Goal: Task Accomplishment & Management: Manage account settings

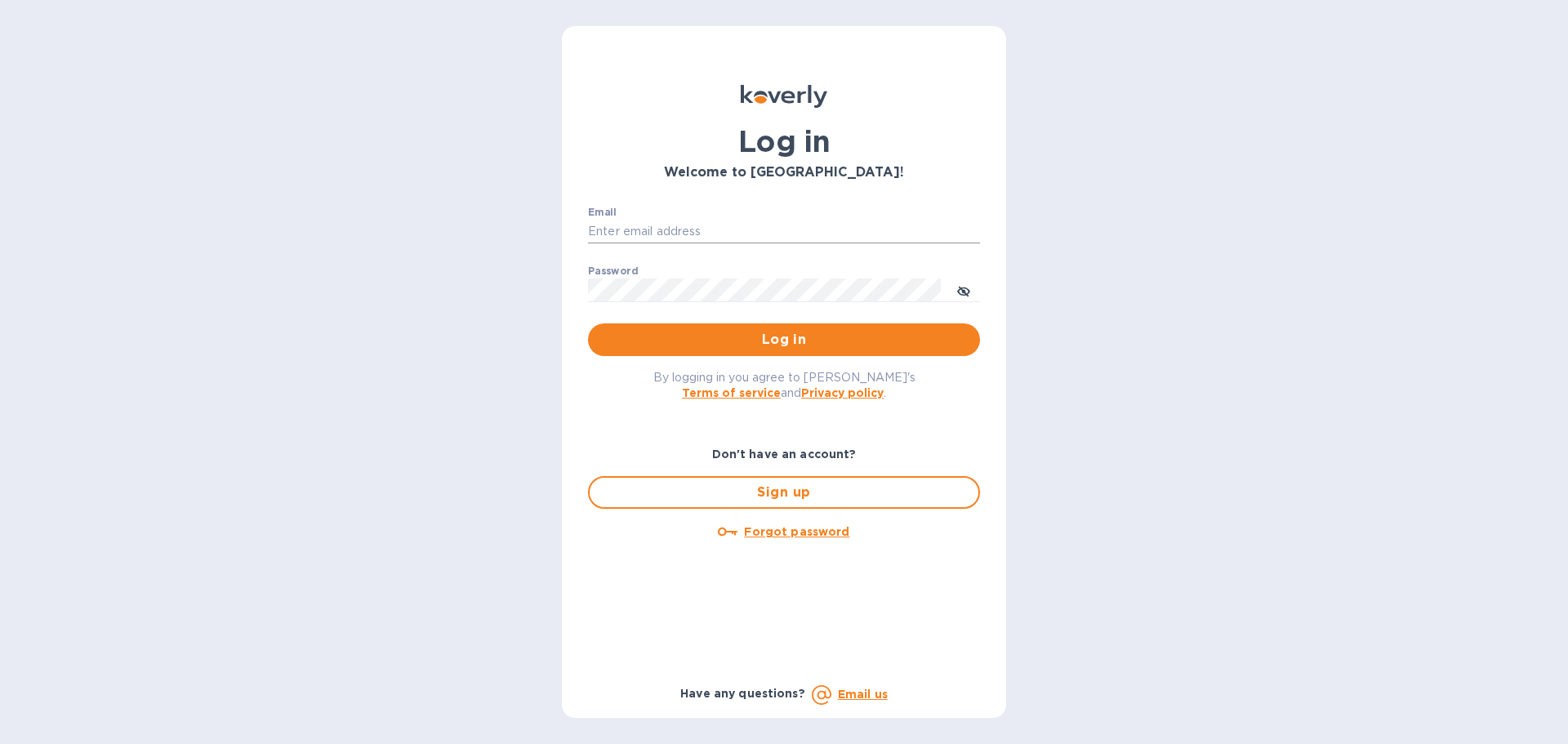
click at [702, 221] on input "Email" at bounding box center [784, 232] width 392 height 24
type input "kcassidy@nicholscauley.com"
click at [589, 324] on button "Log in" at bounding box center [784, 340] width 392 height 33
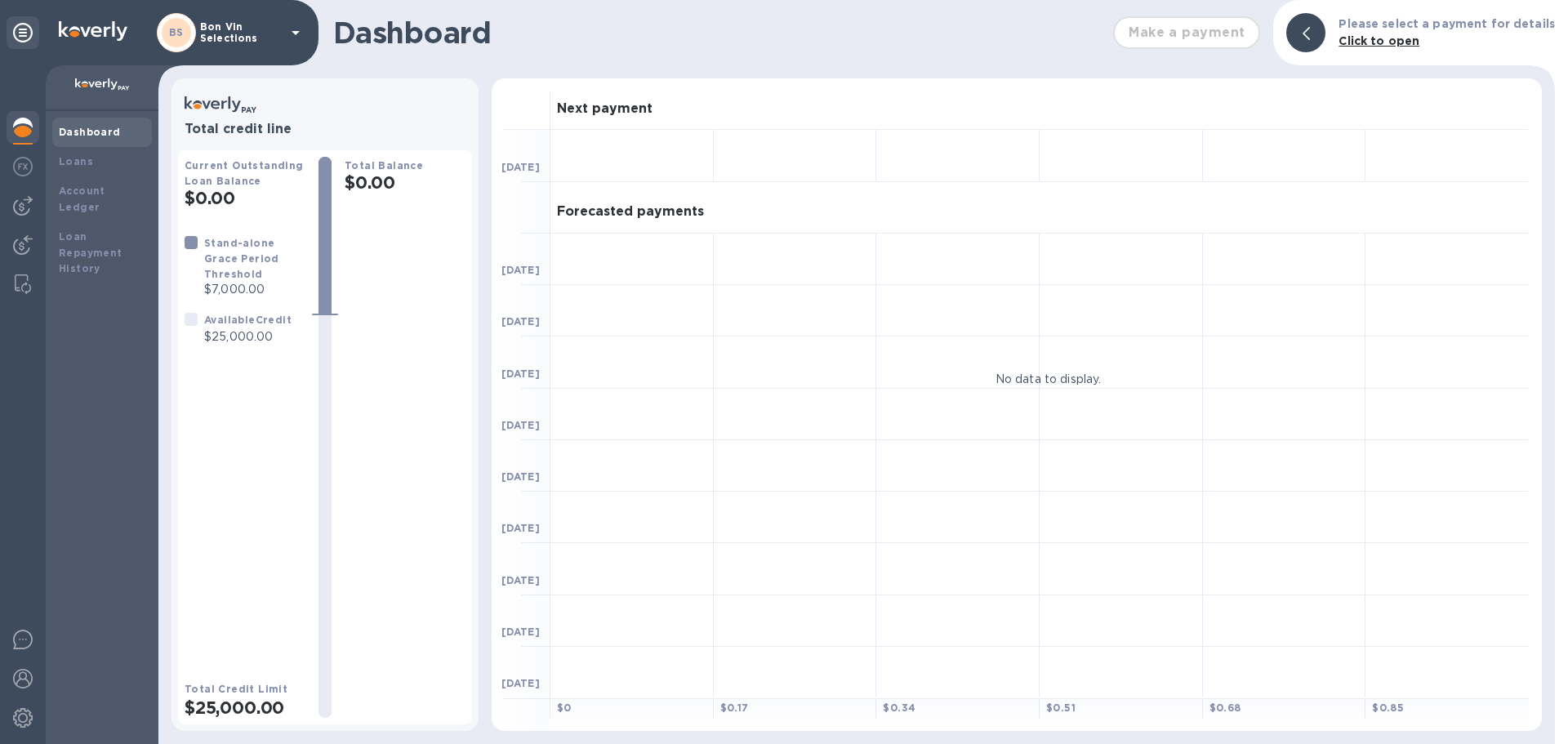
click at [259, 36] on p "Bon Vin Selections" at bounding box center [241, 33] width 81 height 23
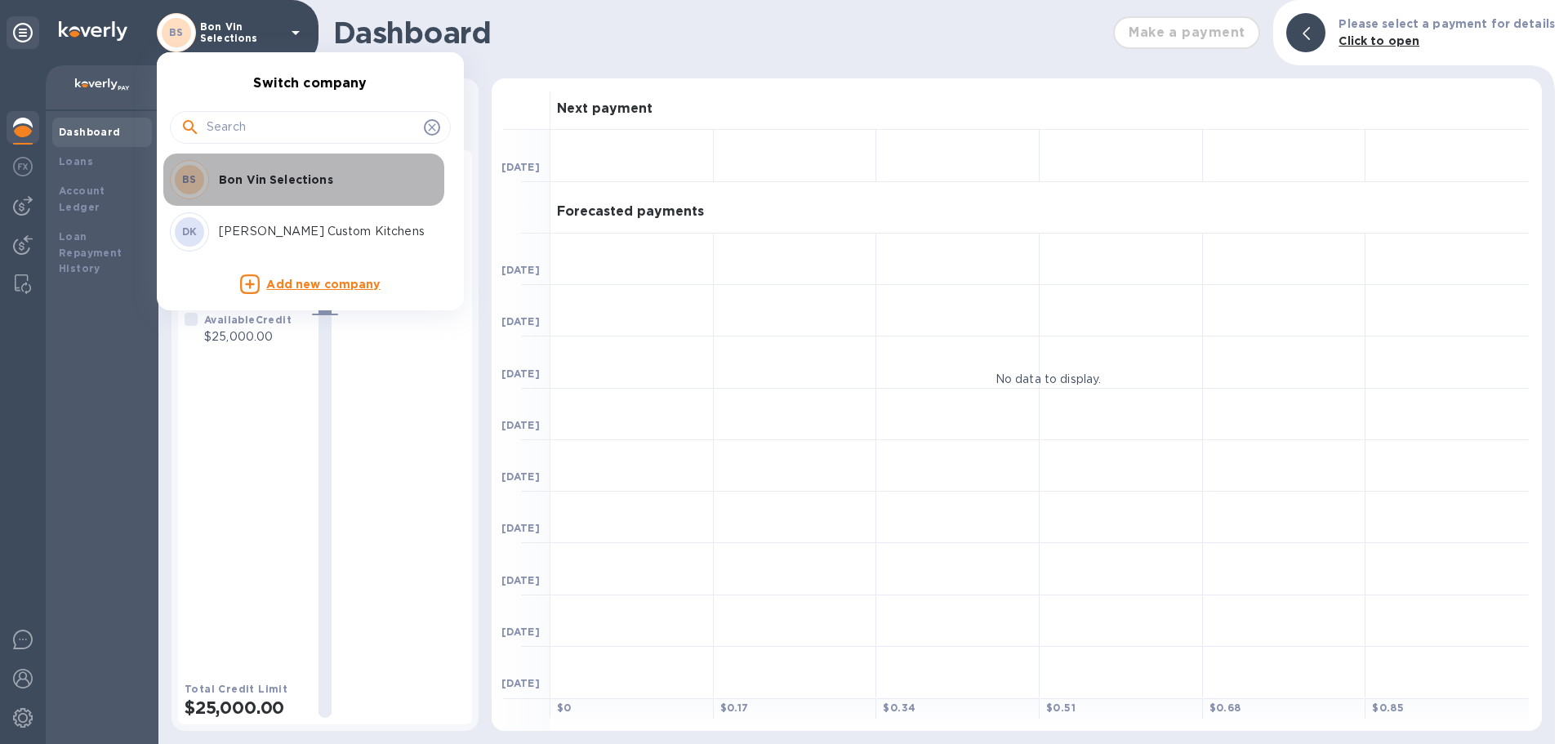
click at [233, 179] on p "Bon Vin Selections" at bounding box center [322, 180] width 206 height 16
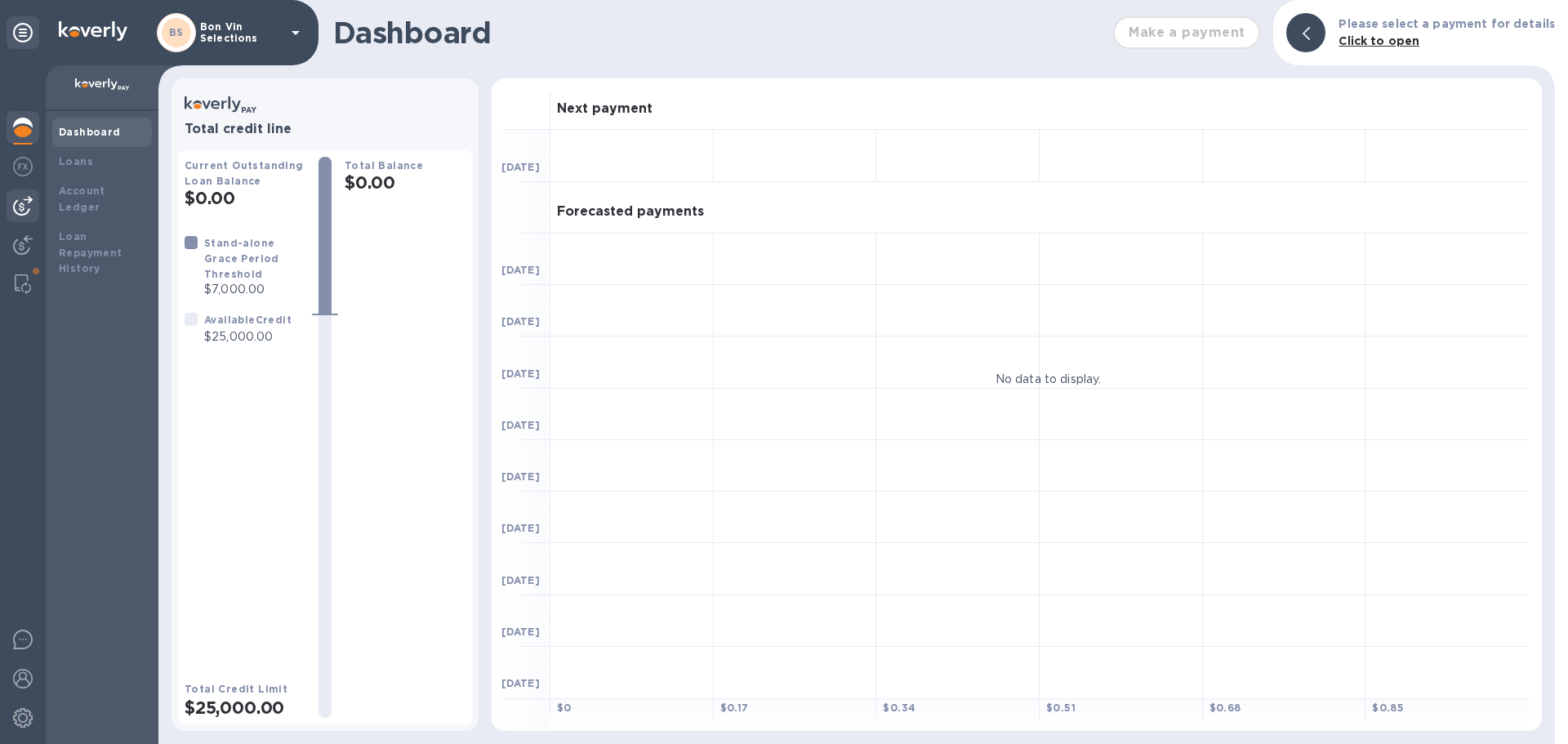
click at [22, 202] on img at bounding box center [23, 206] width 20 height 20
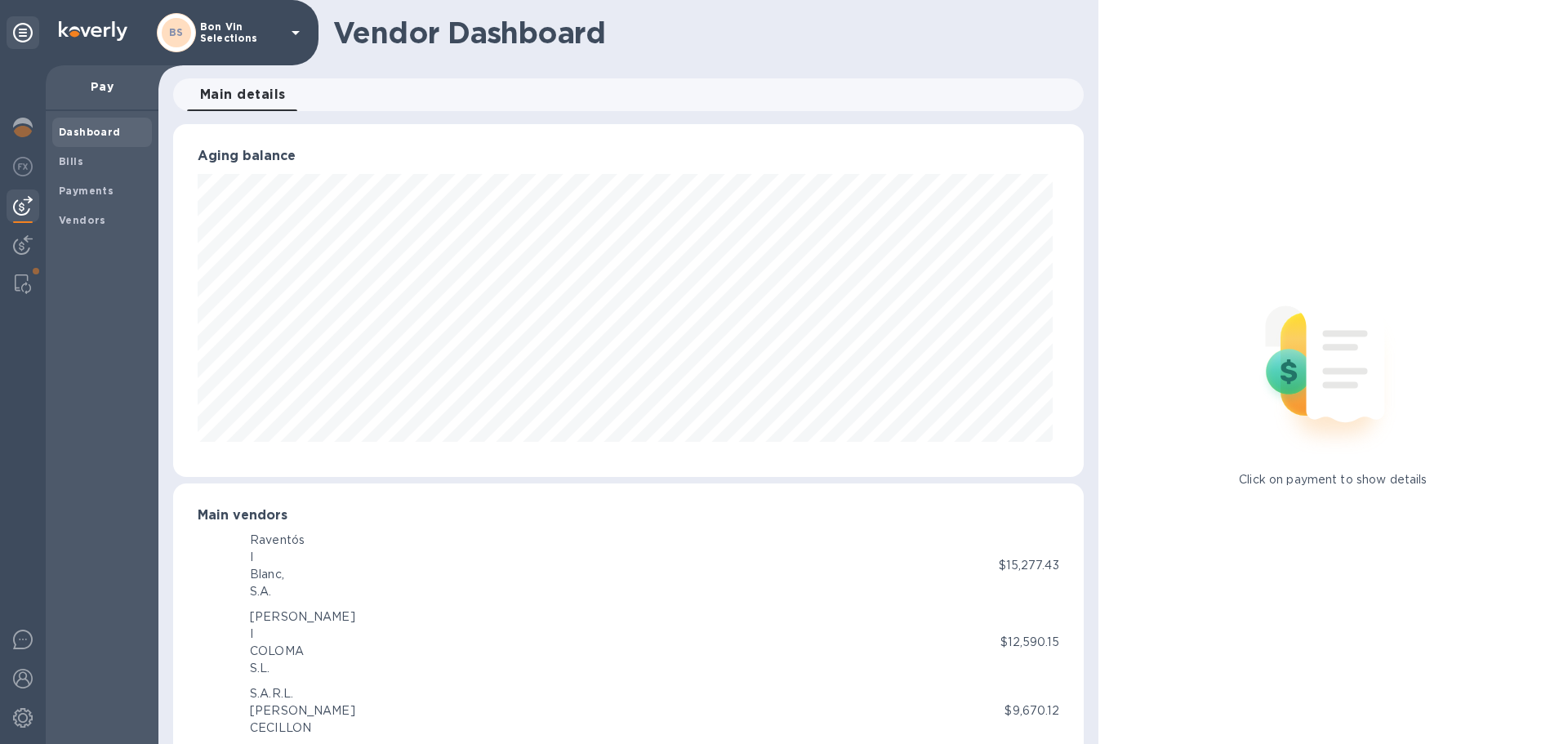
scroll to position [353, 903]
click at [90, 193] on b "Payments" at bounding box center [86, 190] width 55 height 13
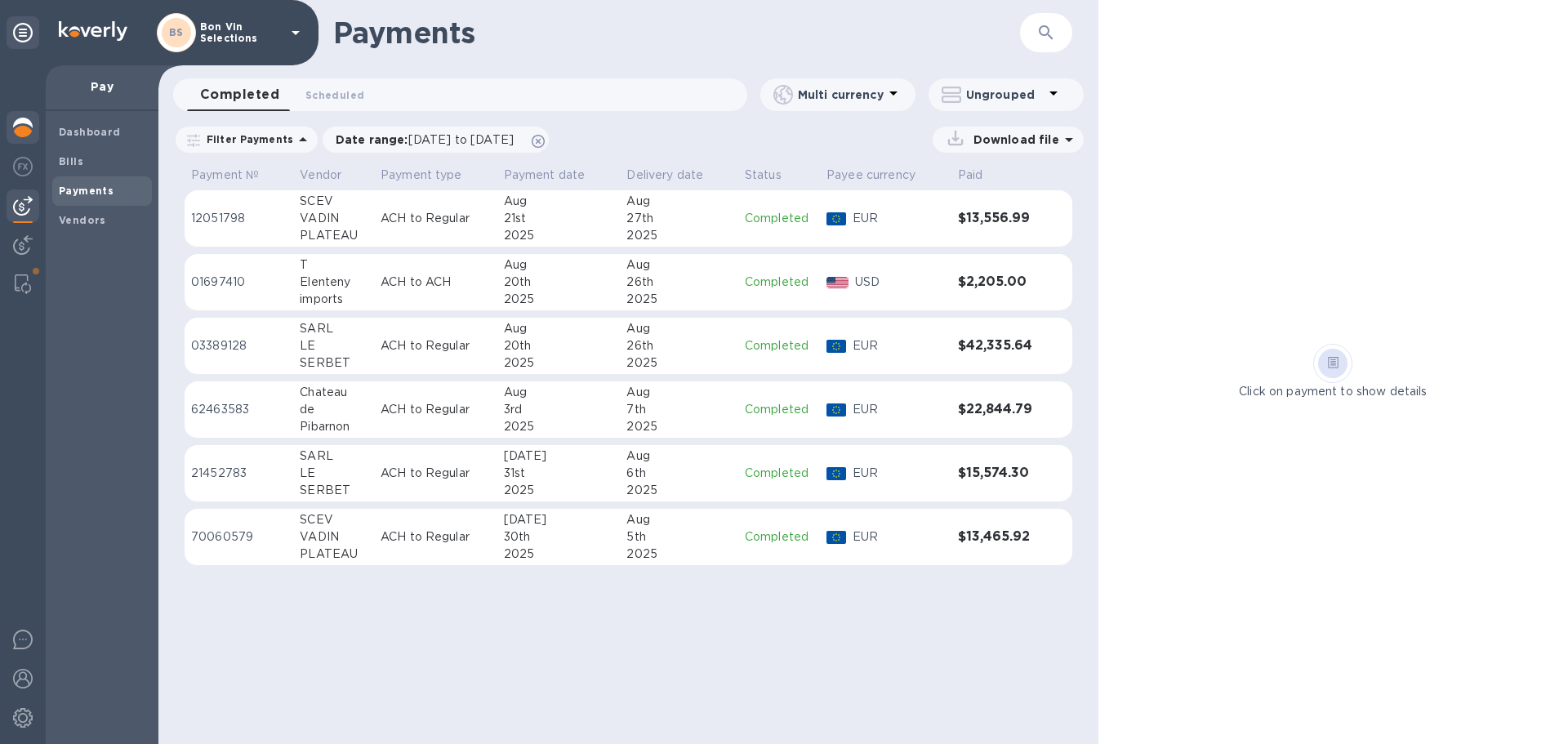
click at [23, 120] on img at bounding box center [23, 128] width 20 height 20
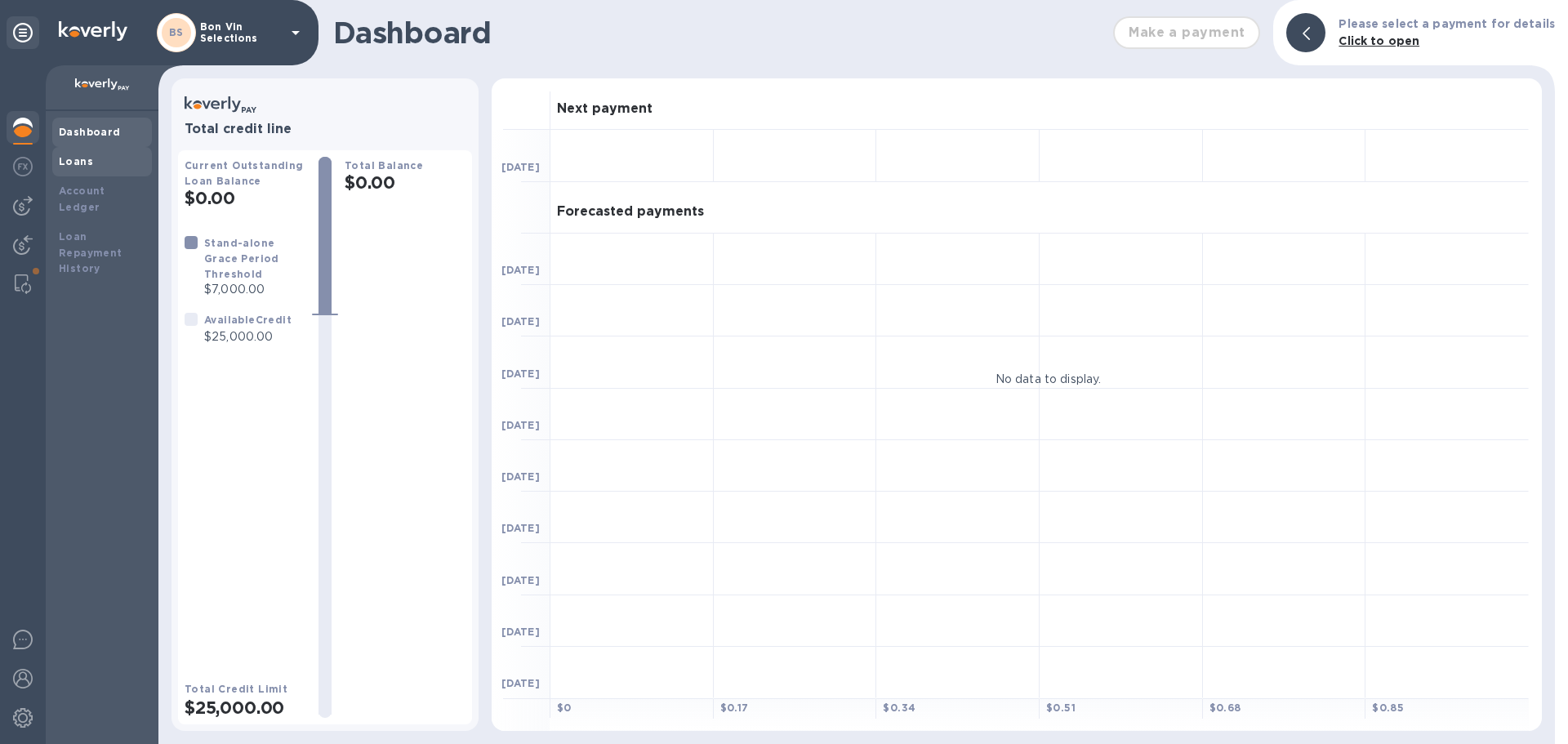
click at [93, 169] on div "Loans" at bounding box center [102, 162] width 87 height 16
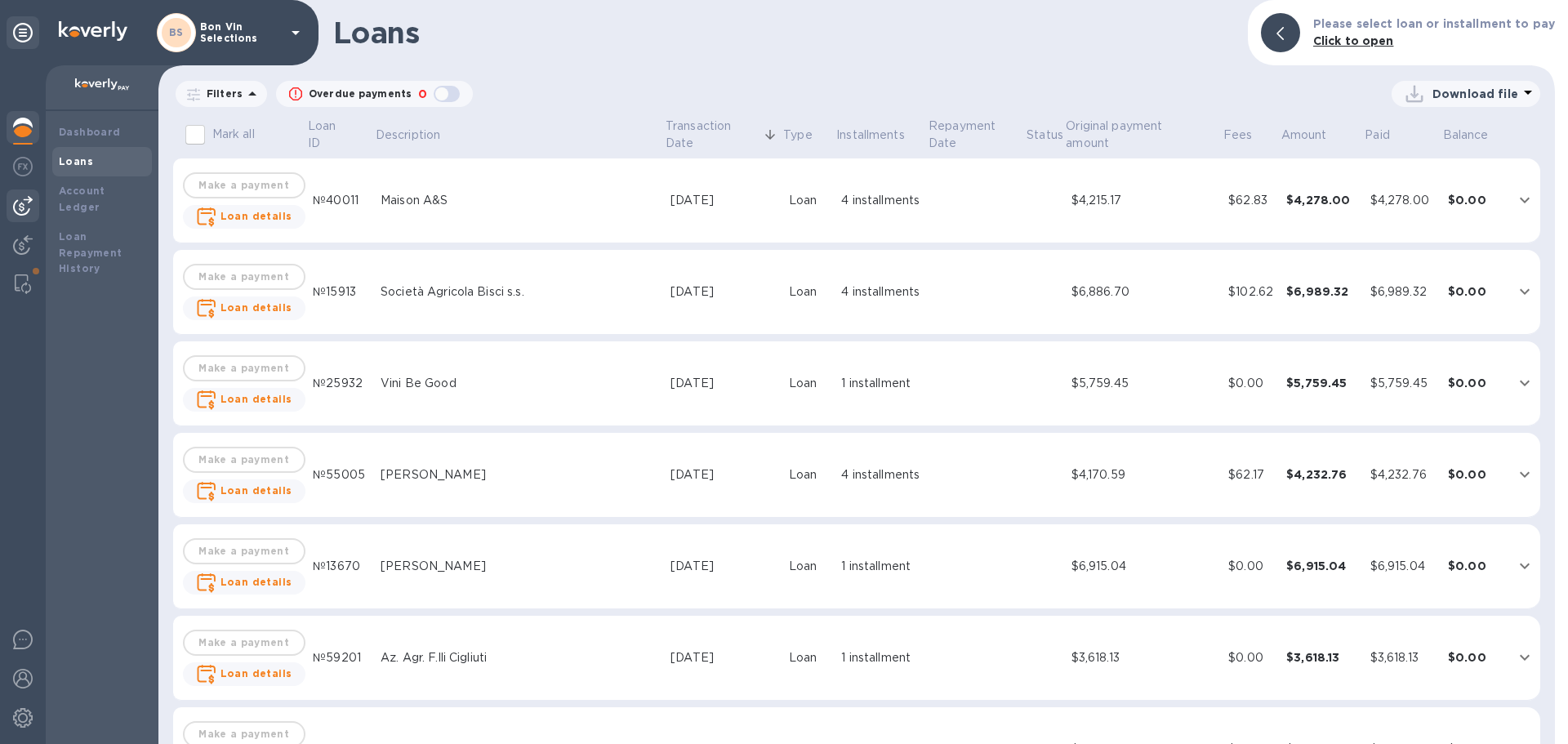
click at [23, 206] on img at bounding box center [23, 206] width 20 height 20
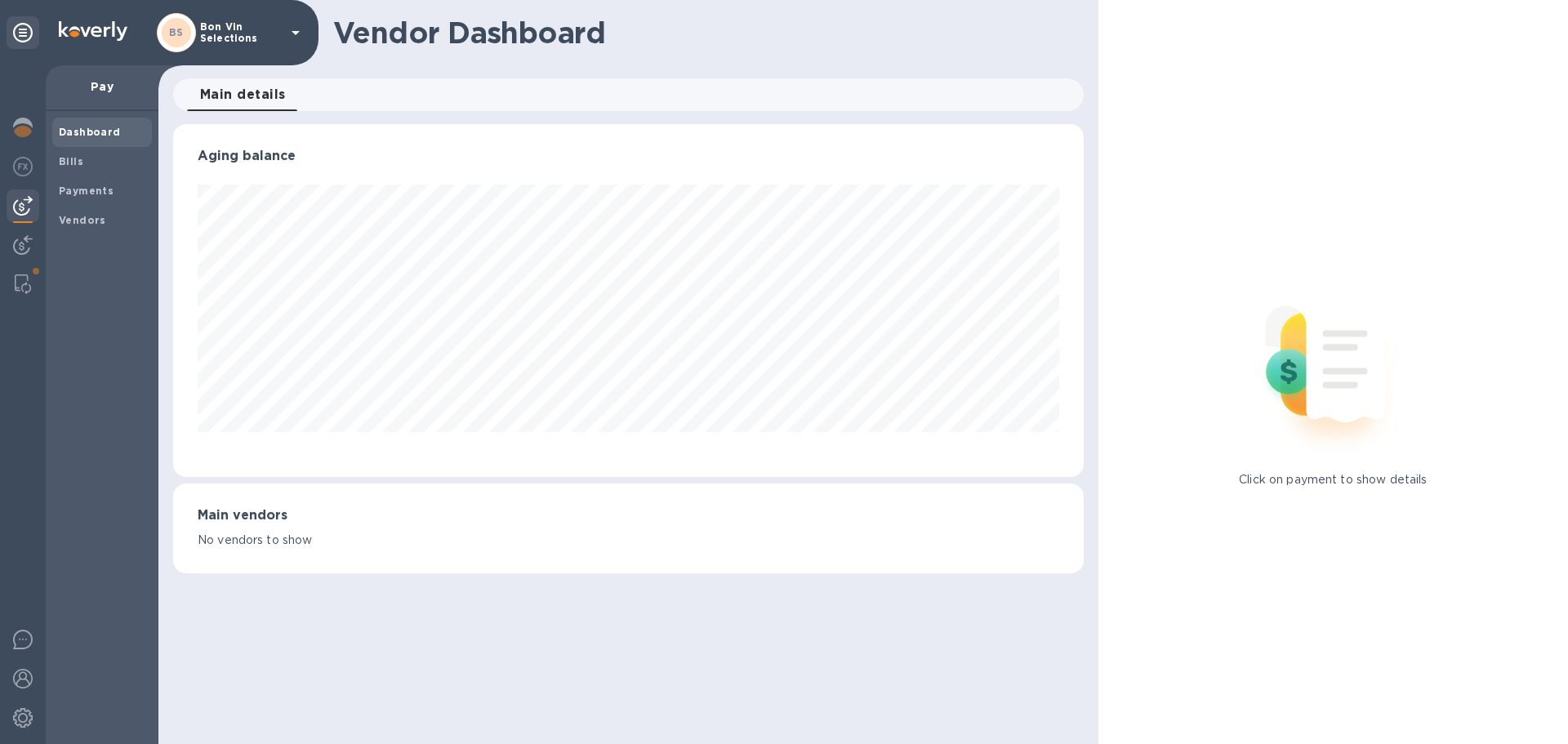
scroll to position [353, 910]
click at [30, 162] on img at bounding box center [23, 166] width 20 height 20
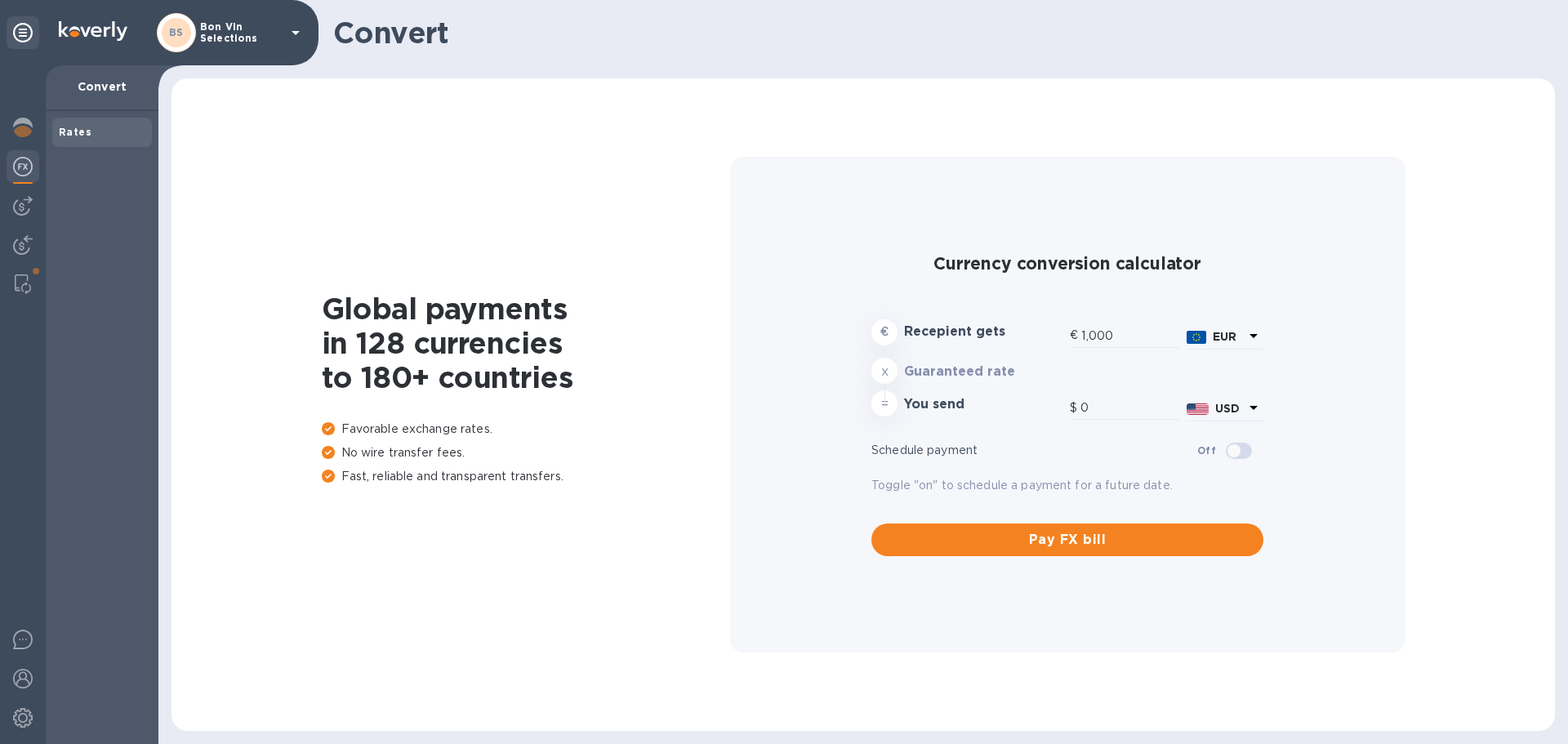
type input "1,177.92"
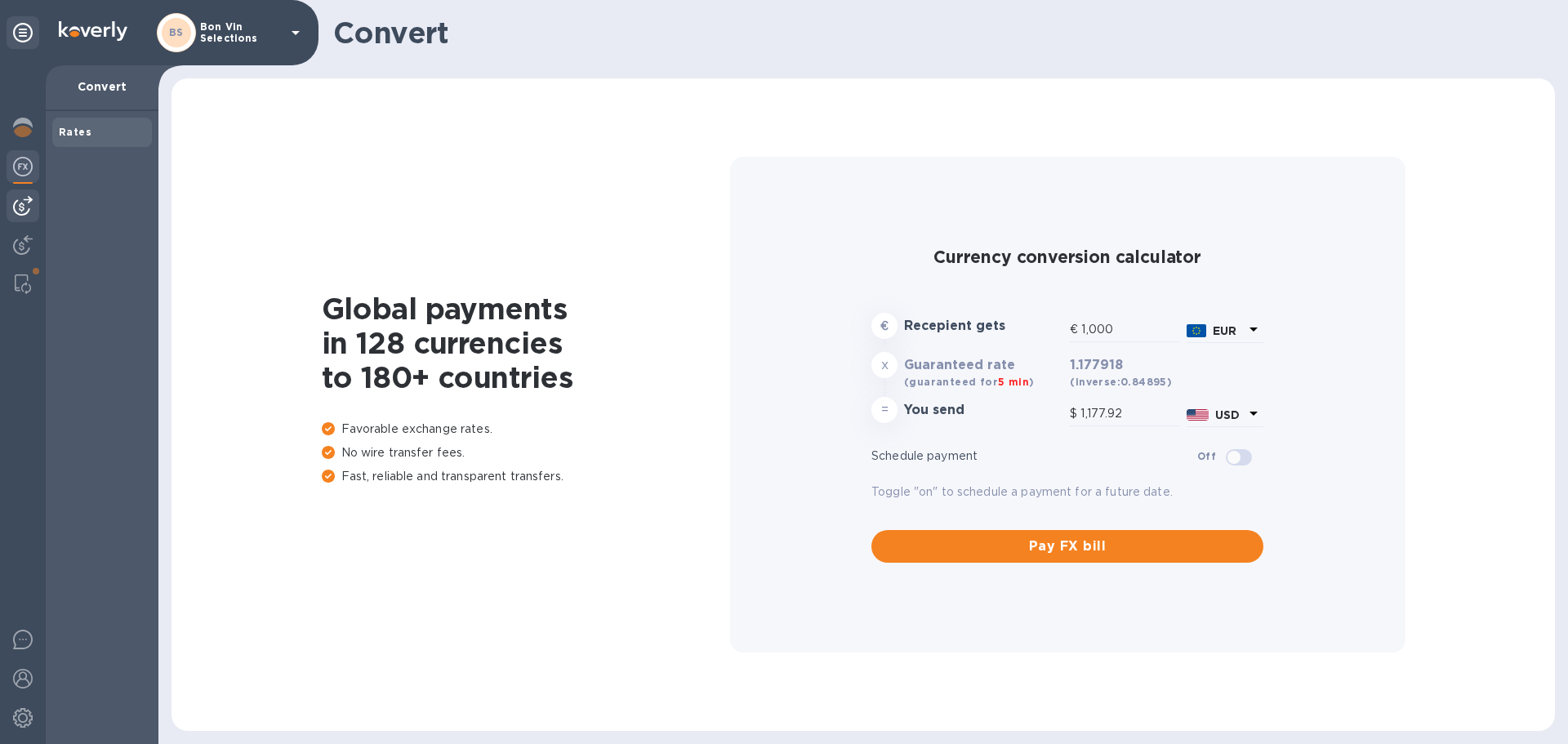
click at [24, 199] on img at bounding box center [23, 206] width 20 height 20
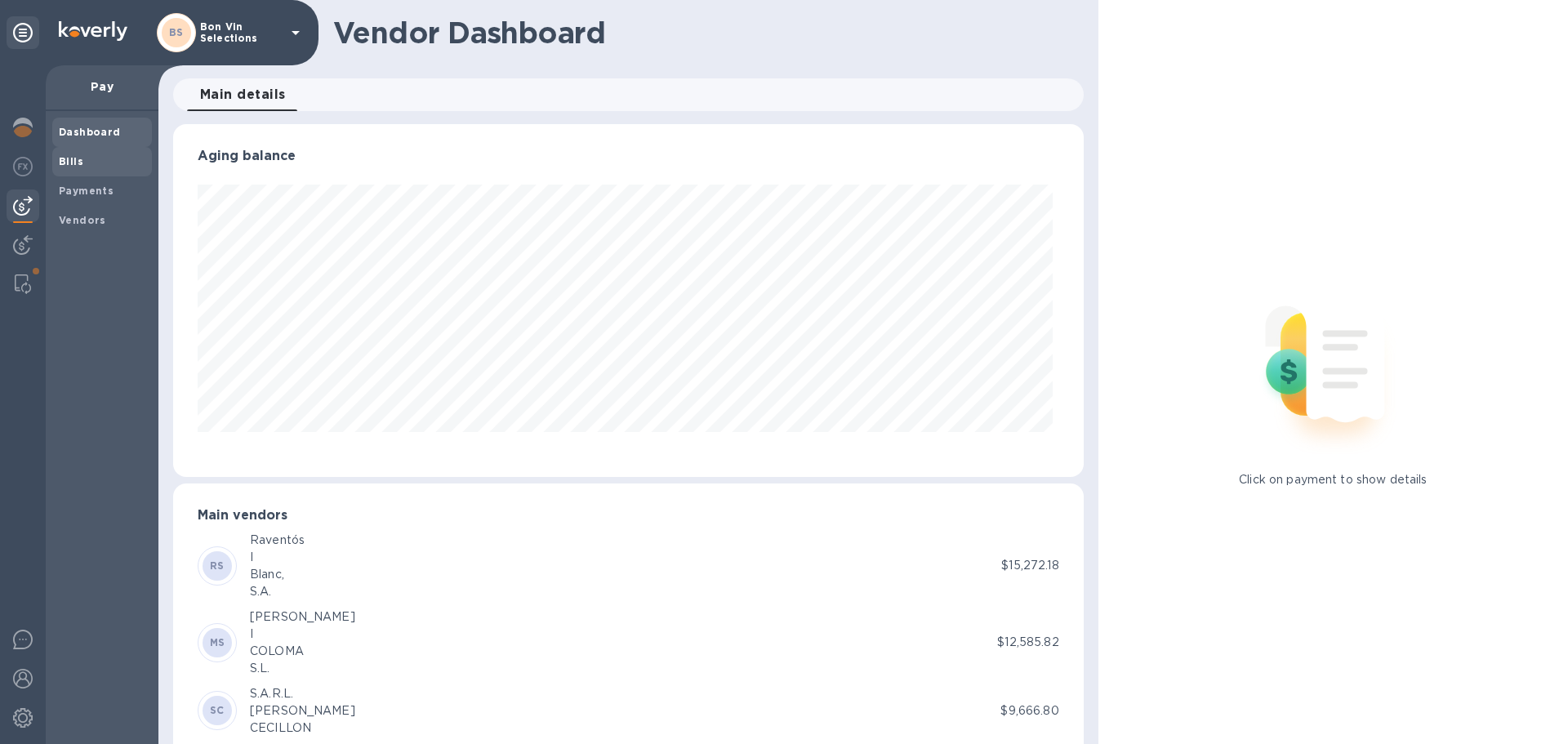
click at [75, 160] on b "Bills" at bounding box center [71, 162] width 24 height 13
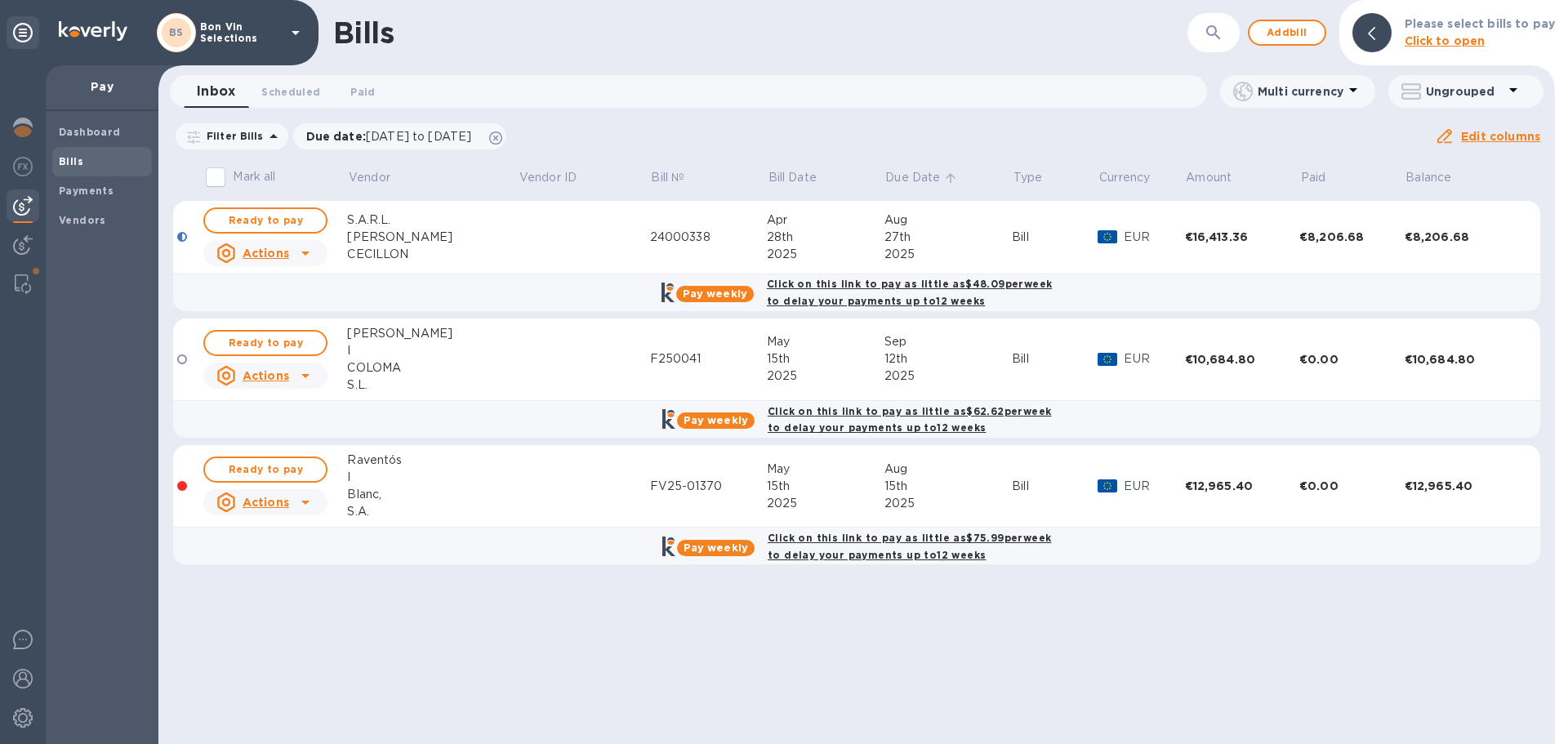
click at [913, 186] on span "Due Date" at bounding box center [923, 177] width 76 height 17
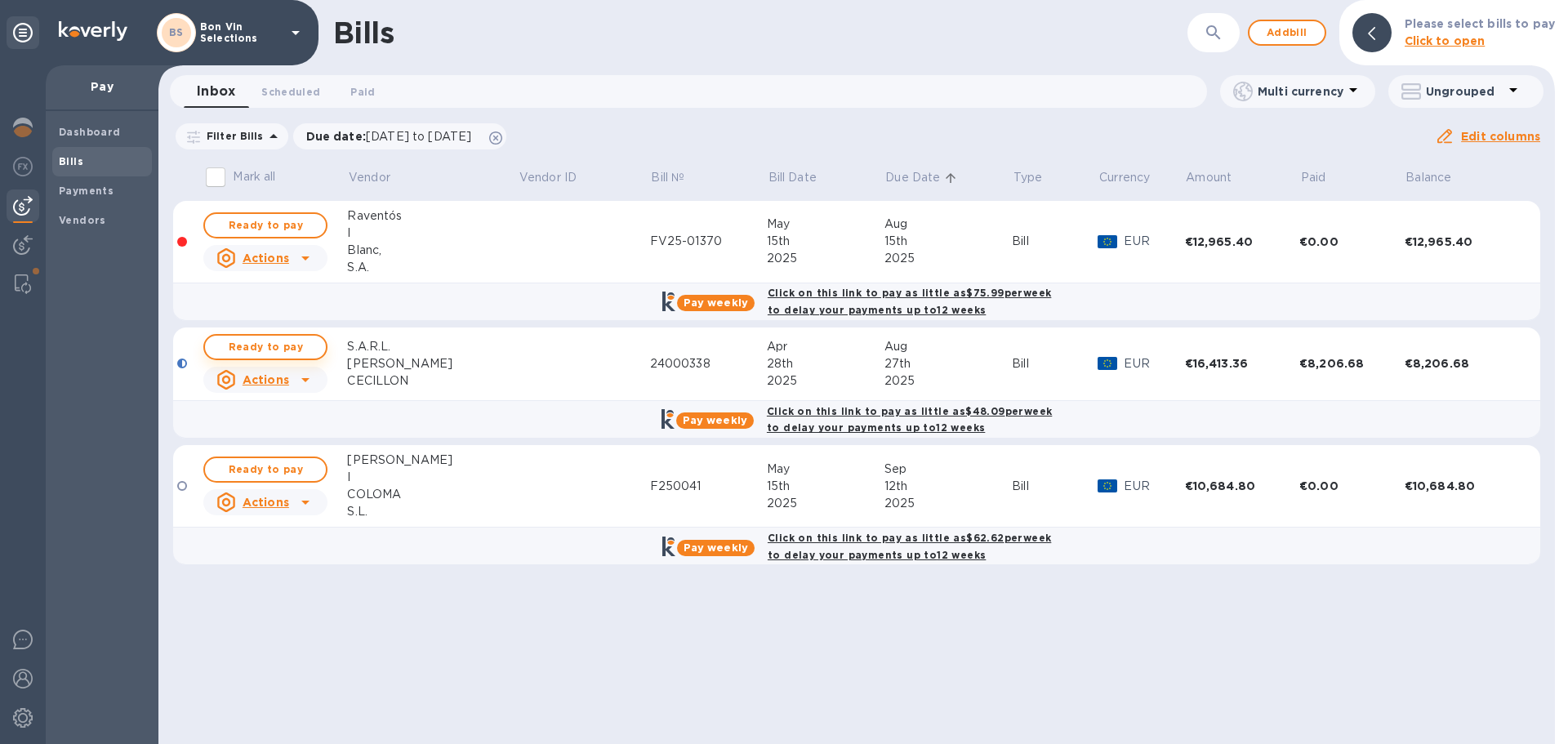
click at [267, 346] on span "Ready to pay" at bounding box center [266, 347] width 95 height 20
click at [277, 348] on span "Ready to pay" at bounding box center [266, 347] width 95 height 20
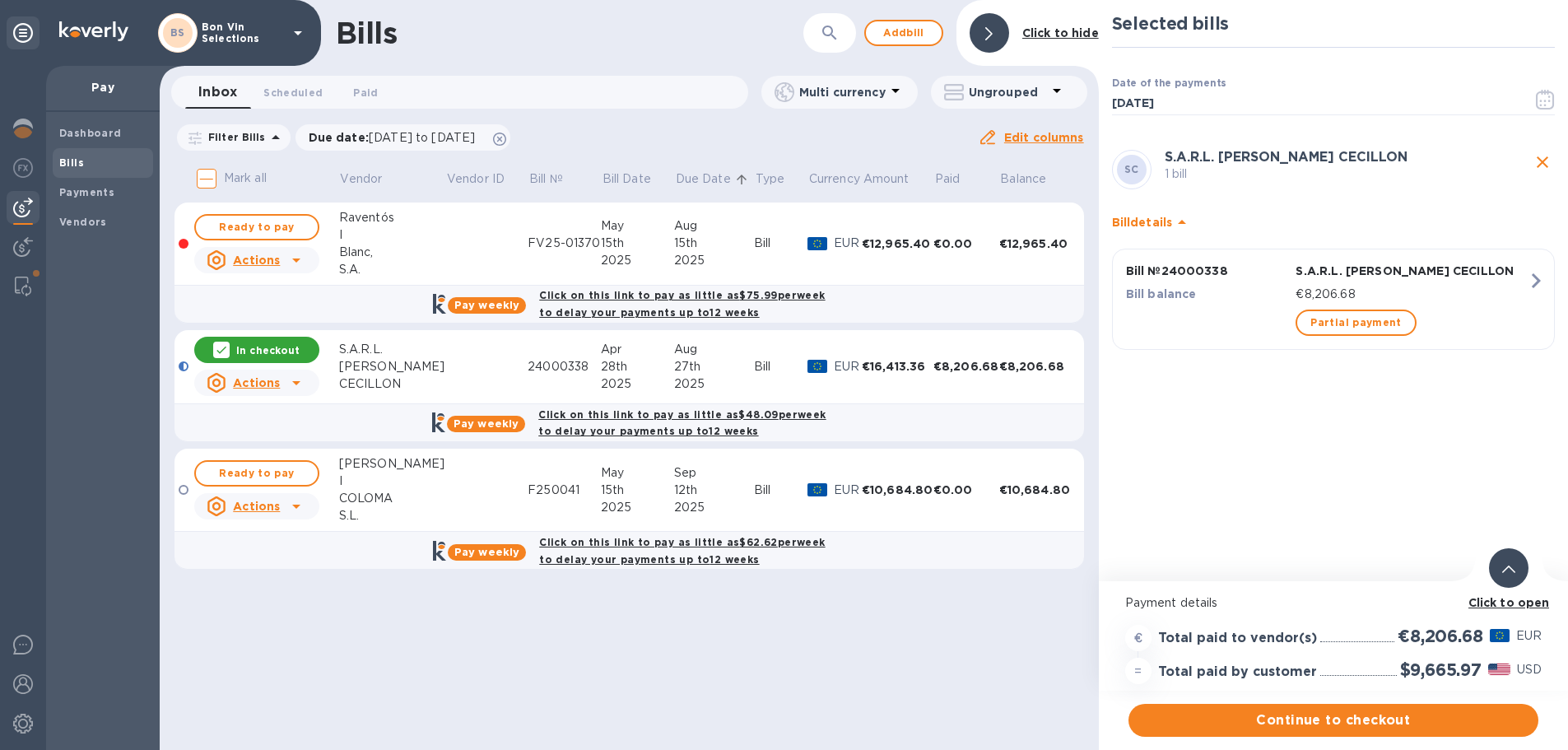
click at [270, 352] on p "In checkout" at bounding box center [268, 351] width 63 height 14
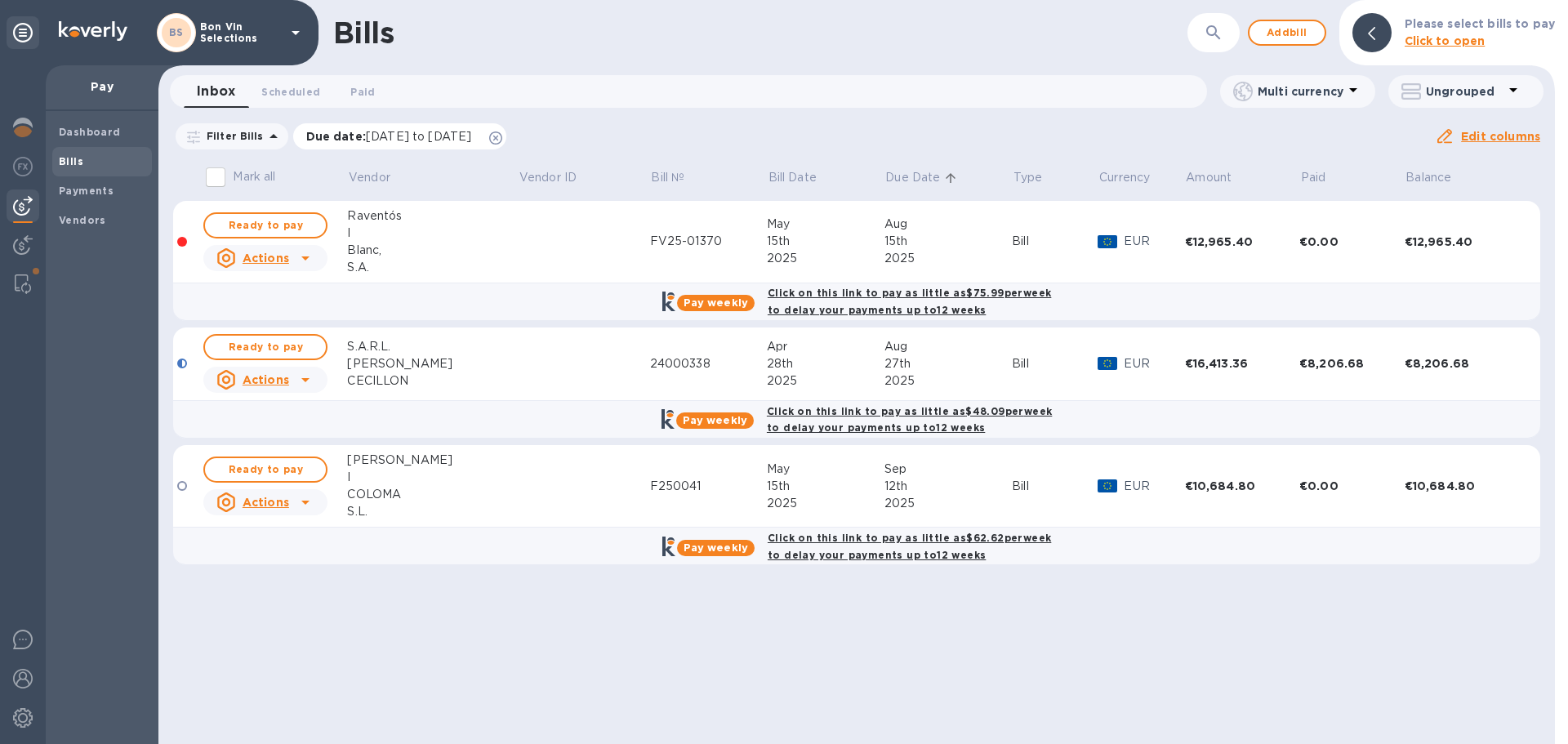
click at [503, 140] on icon at bounding box center [496, 138] width 13 height 13
click at [23, 686] on img at bounding box center [23, 679] width 20 height 20
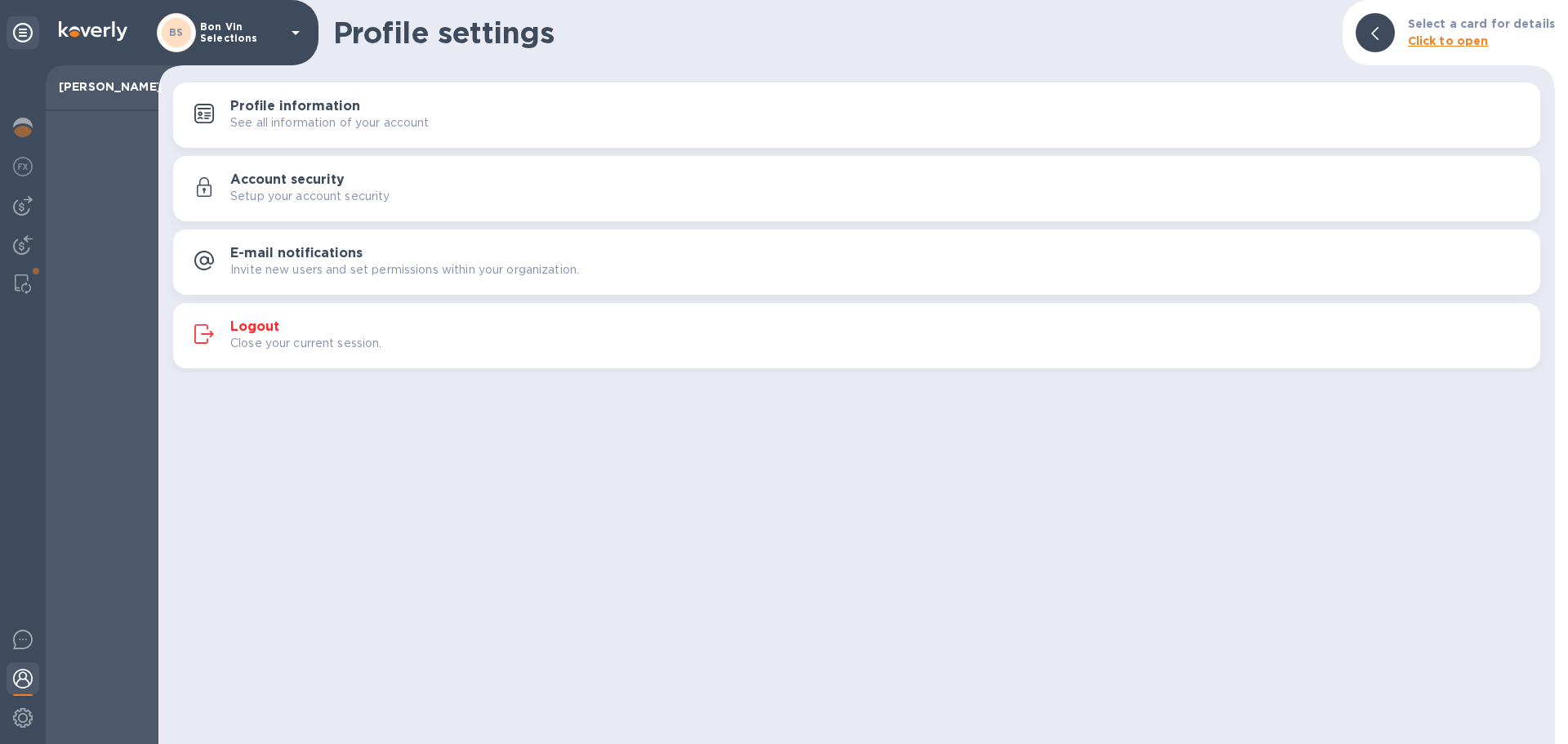
click at [245, 328] on h3 "Logout" at bounding box center [255, 326] width 49 height 15
